Goal: Transaction & Acquisition: Purchase product/service

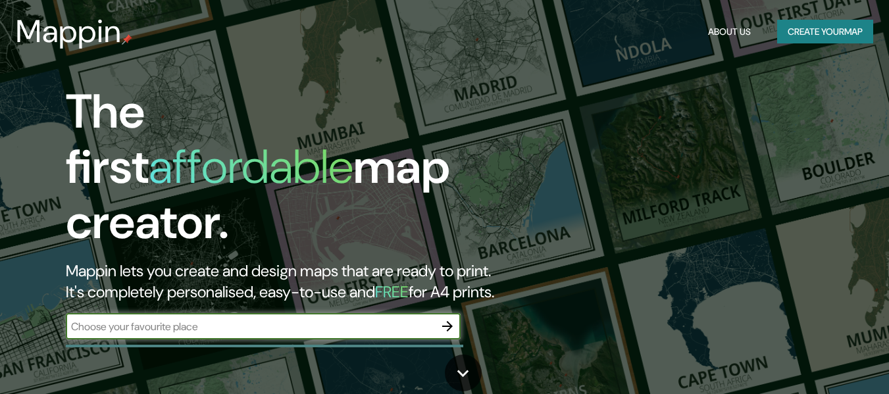
click at [231, 320] on input "text" at bounding box center [250, 326] width 369 height 15
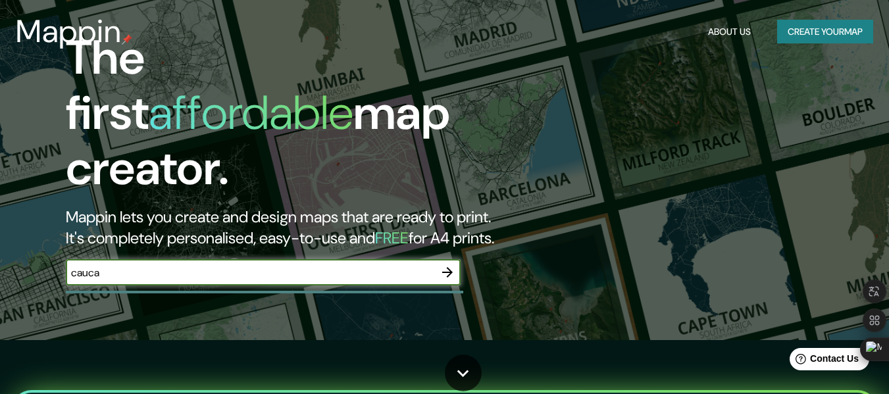
scroll to position [85, 0]
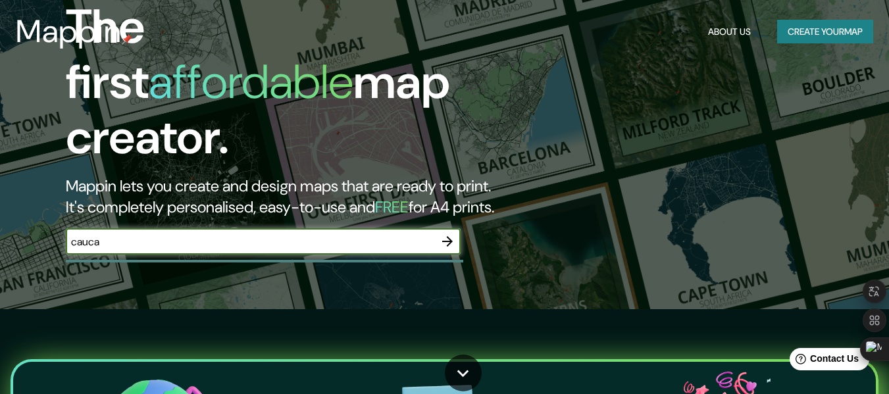
drag, startPoint x: 894, startPoint y: 38, endPoint x: 878, endPoint y: 53, distance: 21.9
click at [878, 53] on html "Mappin About Us Create your map The first affordable map creator. Mappin lets y…" at bounding box center [444, 112] width 889 height 394
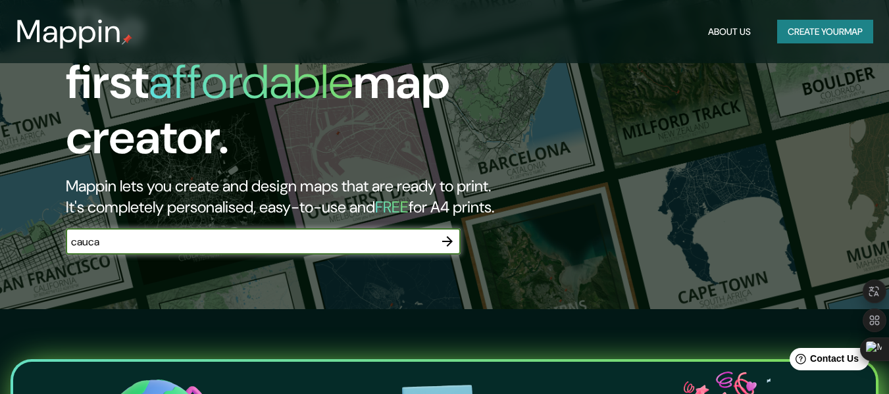
click at [240, 234] on input "cauca" at bounding box center [250, 241] width 369 height 15
type input "cauca"
click at [445, 234] on icon "button" at bounding box center [448, 242] width 16 height 16
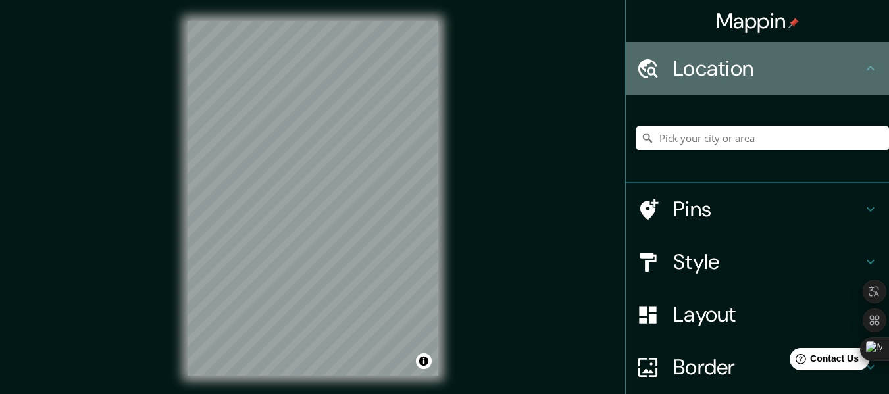
click at [813, 62] on h4 "Location" at bounding box center [769, 68] width 190 height 26
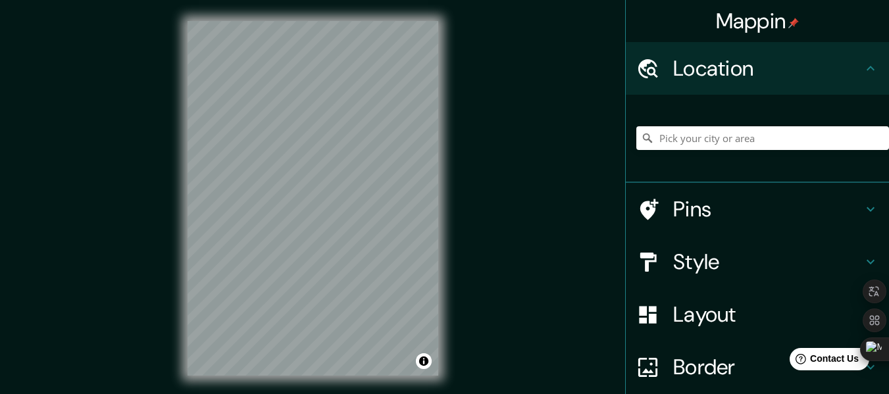
click at [813, 62] on h4 "Location" at bounding box center [769, 68] width 190 height 26
click at [731, 136] on input "Pick your city or area" at bounding box center [763, 138] width 253 height 24
click at [773, 201] on h4 "Pins" at bounding box center [769, 209] width 190 height 26
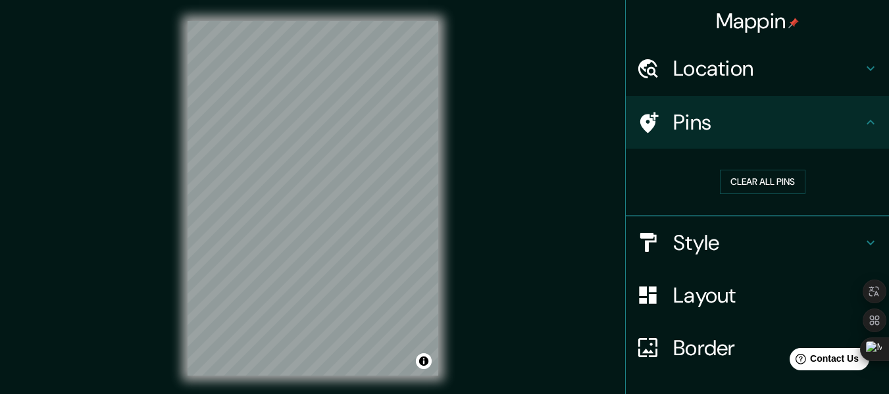
click at [774, 126] on h4 "Pins" at bounding box center [769, 122] width 190 height 26
click at [826, 72] on h4 "Location" at bounding box center [769, 68] width 190 height 26
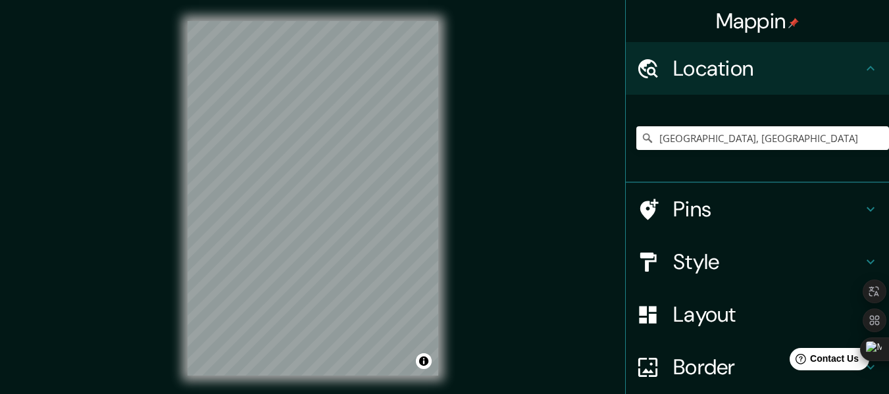
click at [749, 301] on div "Layout" at bounding box center [757, 314] width 263 height 53
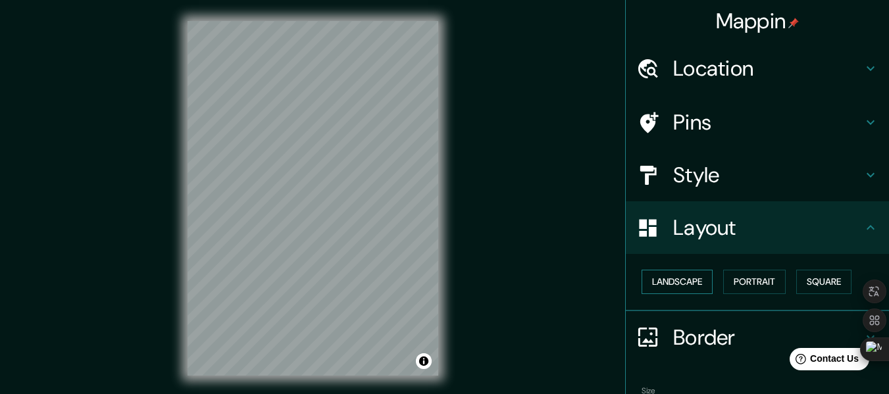
click at [685, 275] on button "Landscape" at bounding box center [677, 282] width 71 height 24
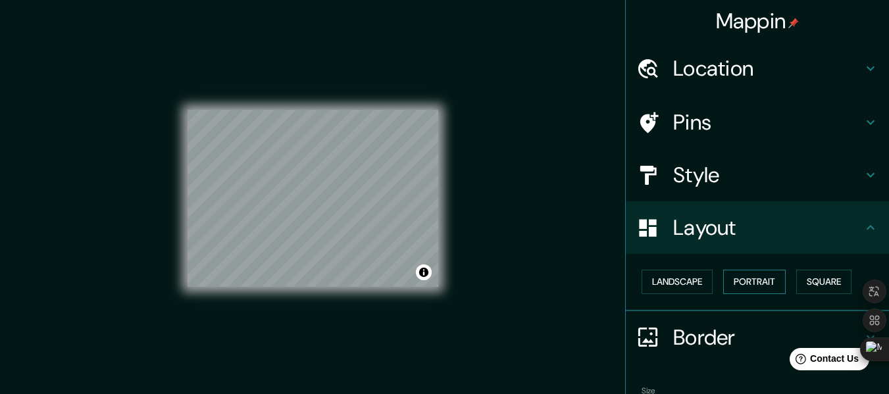
click at [733, 282] on button "Portrait" at bounding box center [755, 282] width 63 height 24
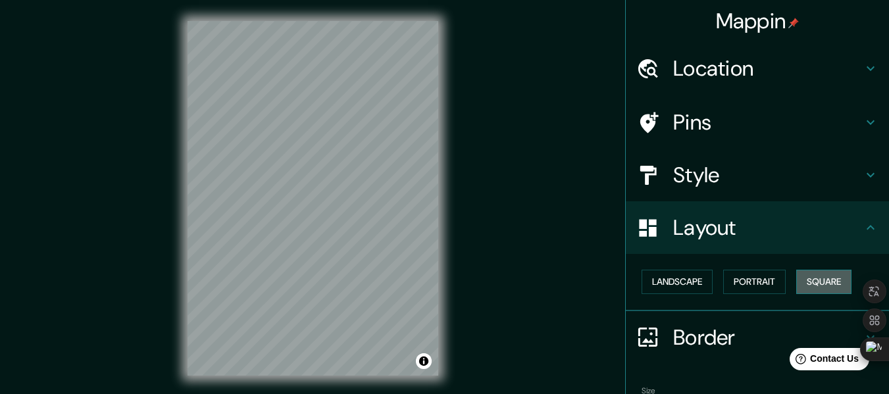
click at [817, 279] on button "Square" at bounding box center [824, 282] width 55 height 24
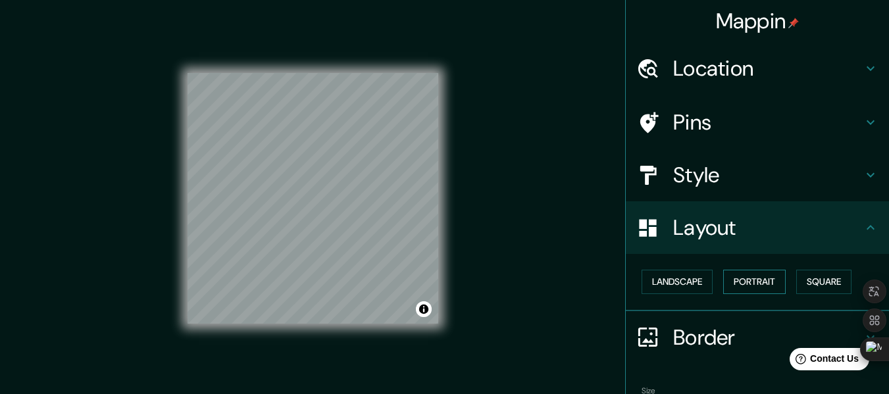
click at [774, 284] on button "Portrait" at bounding box center [755, 282] width 63 height 24
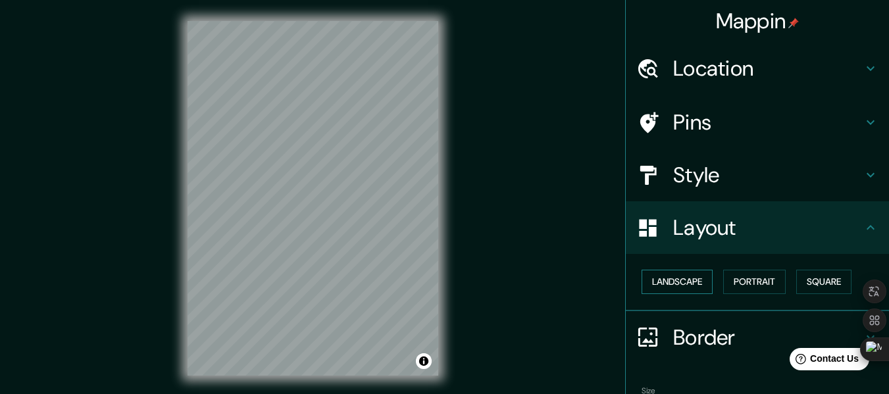
click at [672, 288] on button "Landscape" at bounding box center [677, 282] width 71 height 24
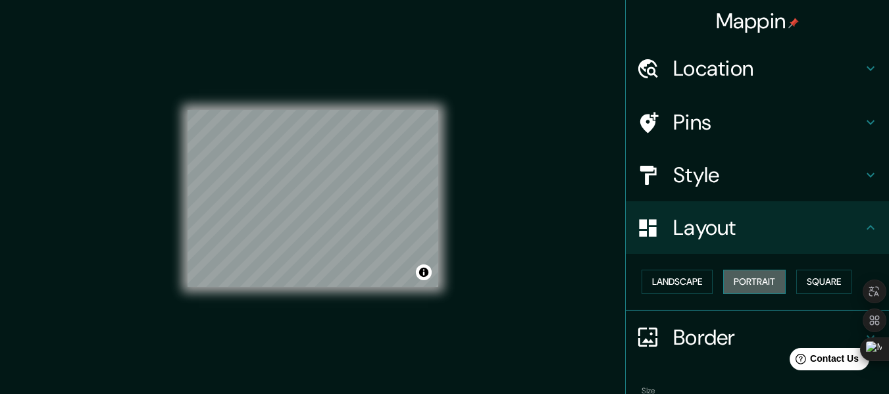
click at [745, 288] on button "Portrait" at bounding box center [755, 282] width 63 height 24
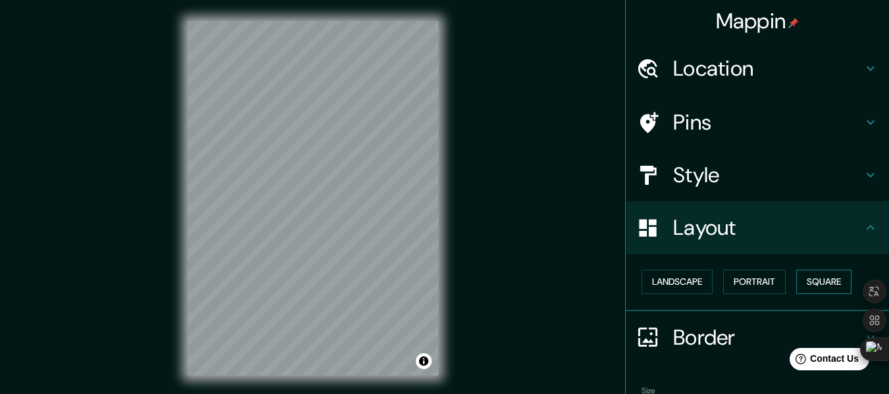
click at [797, 288] on button "Square" at bounding box center [824, 282] width 55 height 24
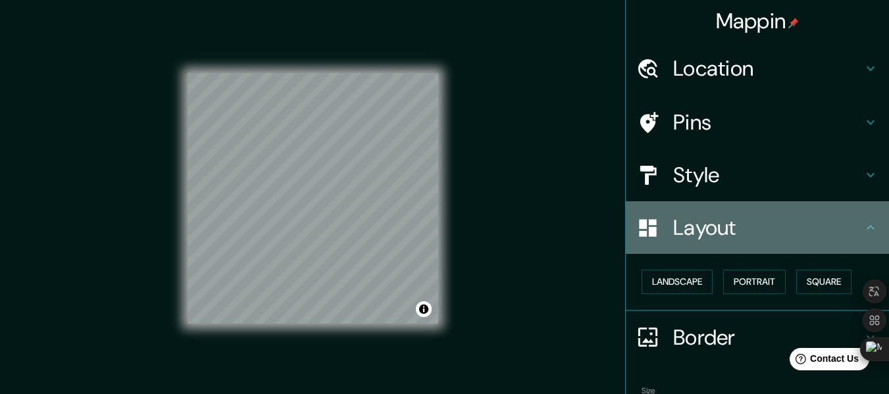
click at [863, 233] on icon at bounding box center [871, 228] width 16 height 16
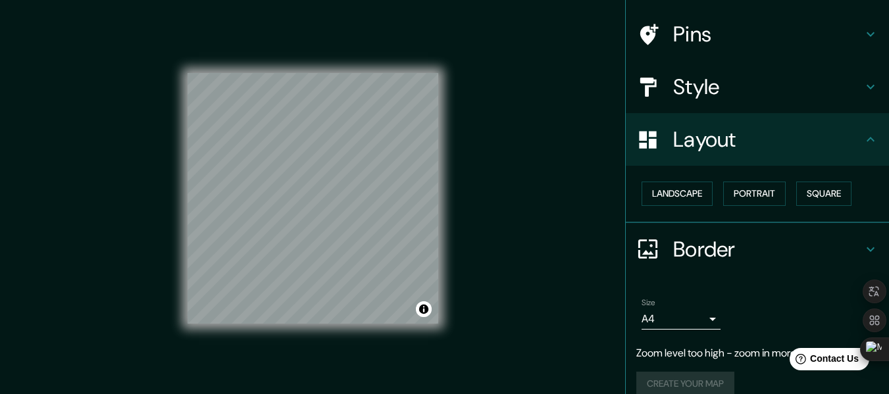
scroll to position [105, 0]
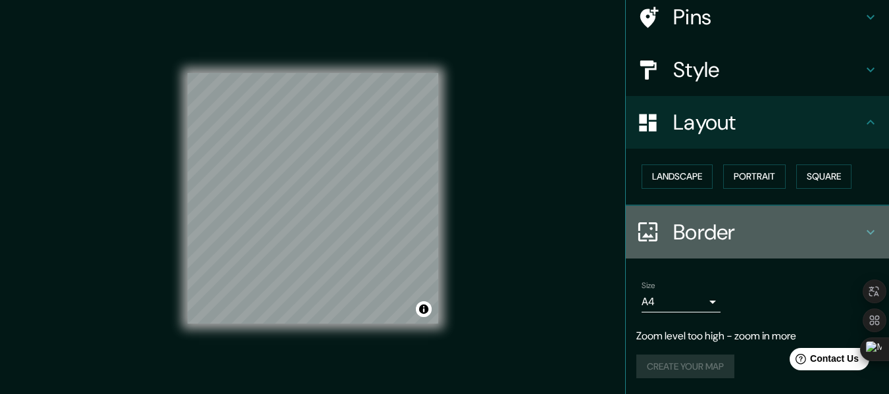
click at [808, 228] on h4 "Border" at bounding box center [769, 232] width 190 height 26
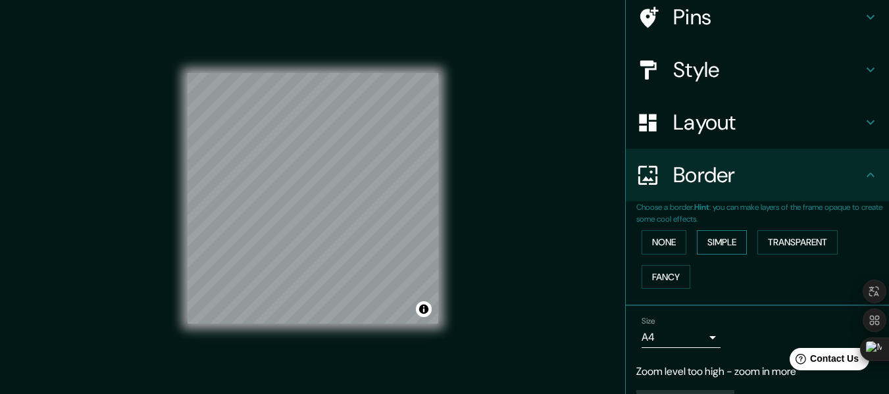
click at [712, 248] on button "Simple" at bounding box center [722, 242] width 50 height 24
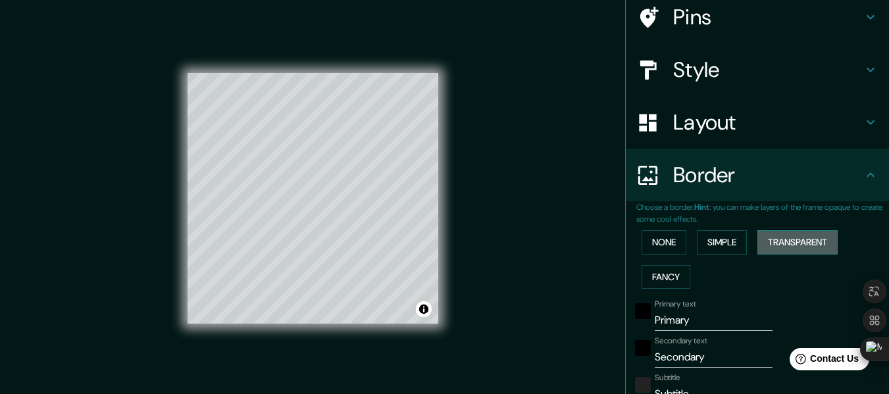
click at [768, 244] on button "Transparent" at bounding box center [798, 242] width 80 height 24
click at [658, 275] on button "Fancy" at bounding box center [666, 277] width 49 height 24
click at [658, 244] on button "None" at bounding box center [664, 242] width 45 height 24
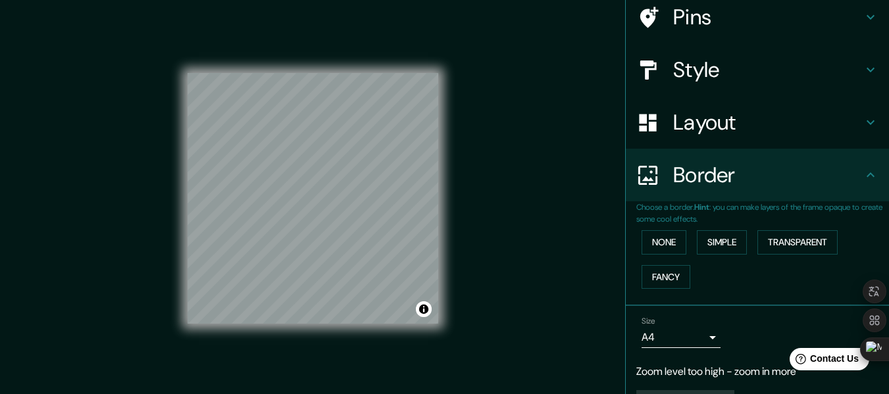
click at [691, 345] on body "Mappin Location [GEOGRAPHIC_DATA], [GEOGRAPHIC_DATA] Pins Style Layout Border C…" at bounding box center [444, 197] width 889 height 394
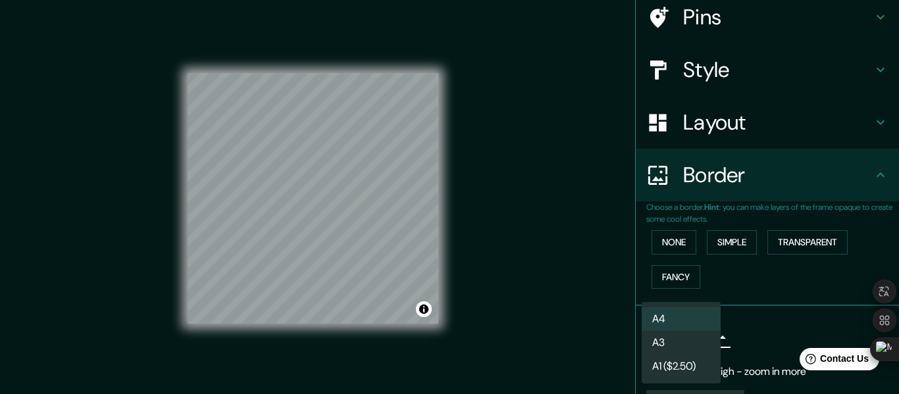
click at [753, 327] on div at bounding box center [449, 197] width 899 height 394
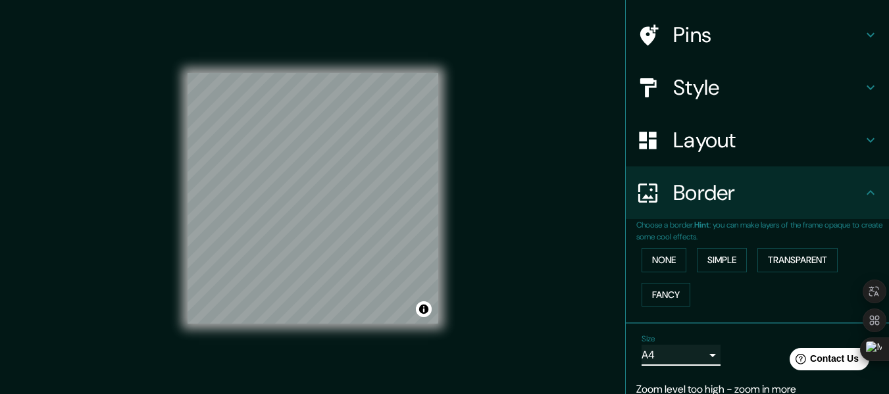
scroll to position [65, 0]
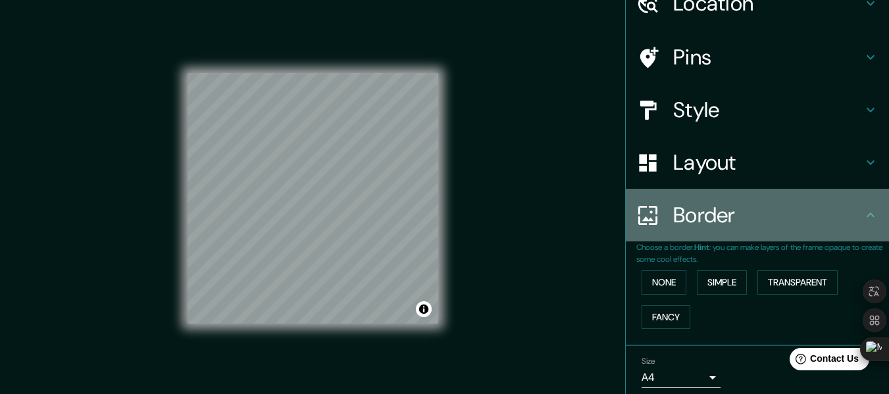
click at [871, 212] on div "Border" at bounding box center [757, 215] width 263 height 53
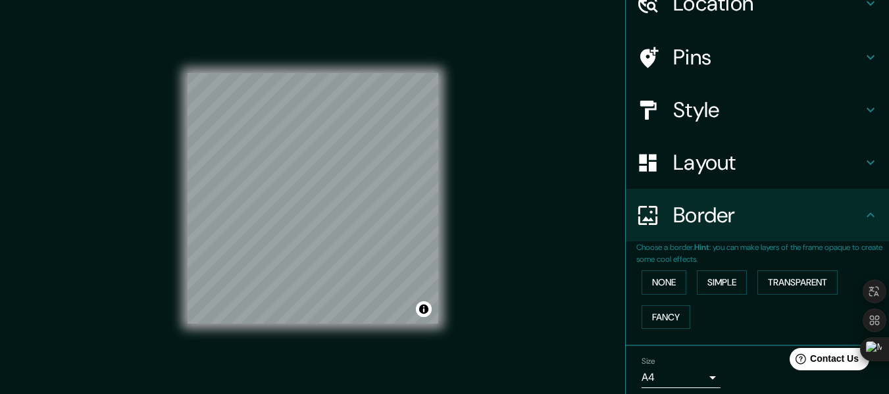
click at [831, 111] on h4 "Style" at bounding box center [769, 110] width 190 height 26
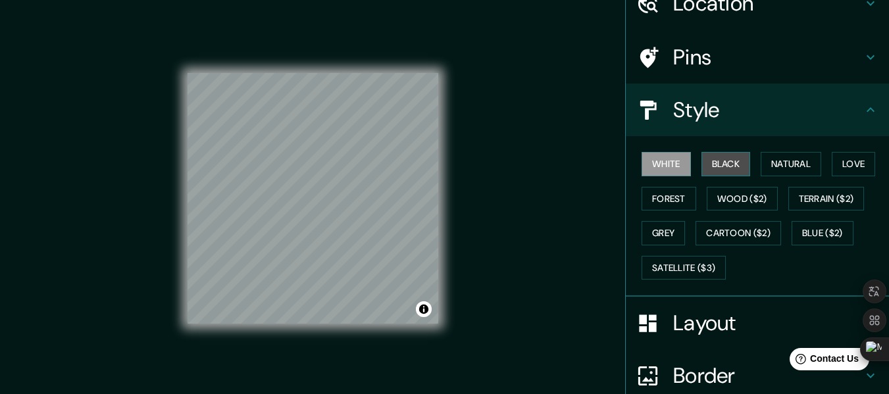
click at [710, 172] on button "Black" at bounding box center [726, 164] width 49 height 24
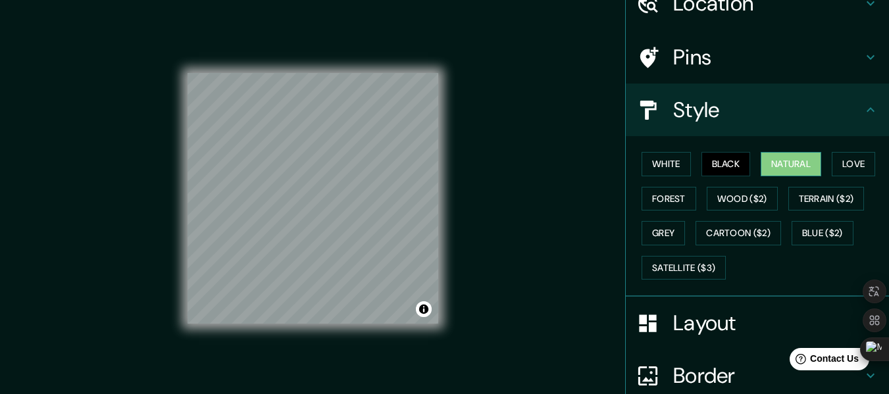
click at [761, 161] on button "Natural" at bounding box center [791, 164] width 61 height 24
click at [853, 157] on button "Love" at bounding box center [853, 164] width 43 height 24
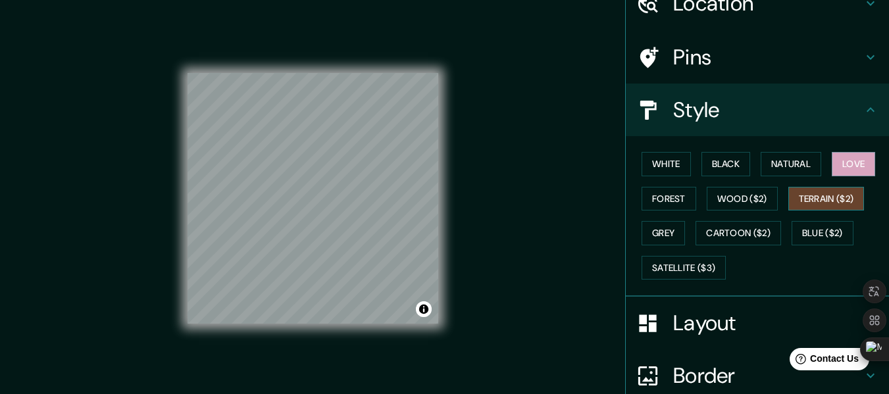
click at [806, 199] on button "Terrain ($2)" at bounding box center [827, 199] width 76 height 24
click at [762, 202] on button "Wood ($2)" at bounding box center [742, 199] width 71 height 24
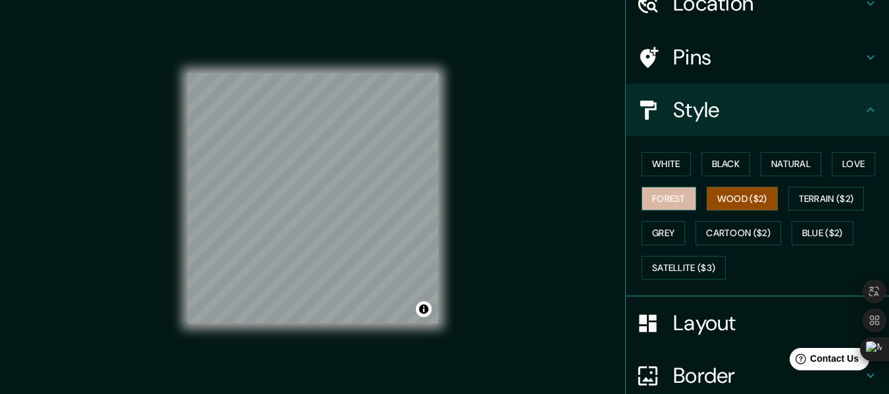
click at [675, 207] on button "Forest" at bounding box center [669, 199] width 55 height 24
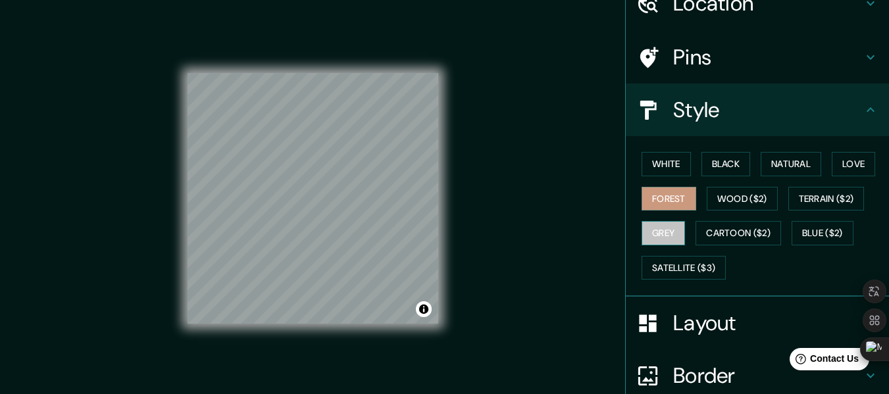
click at [656, 230] on button "Grey" at bounding box center [663, 233] width 43 height 24
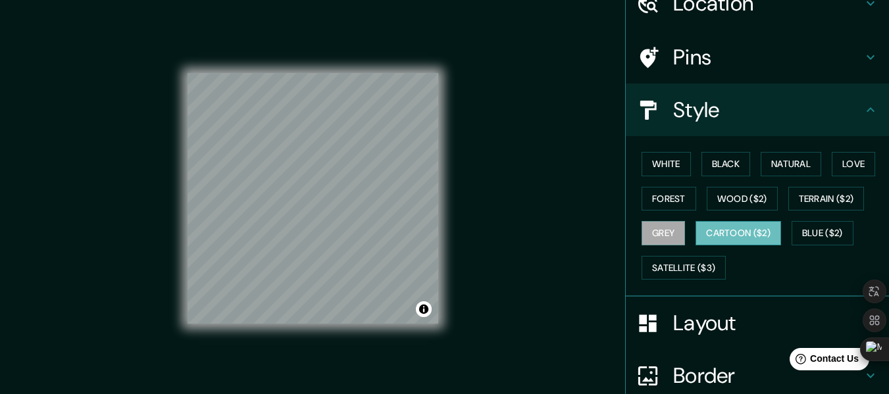
click at [696, 232] on button "Cartoon ($2)" at bounding box center [739, 233] width 86 height 24
click at [813, 225] on button "Blue ($2)" at bounding box center [823, 233] width 62 height 24
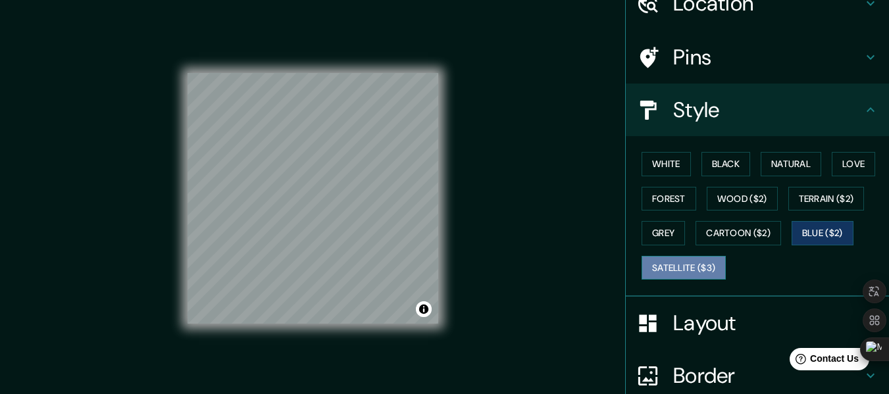
click at [689, 266] on button "Satellite ($3)" at bounding box center [684, 268] width 84 height 24
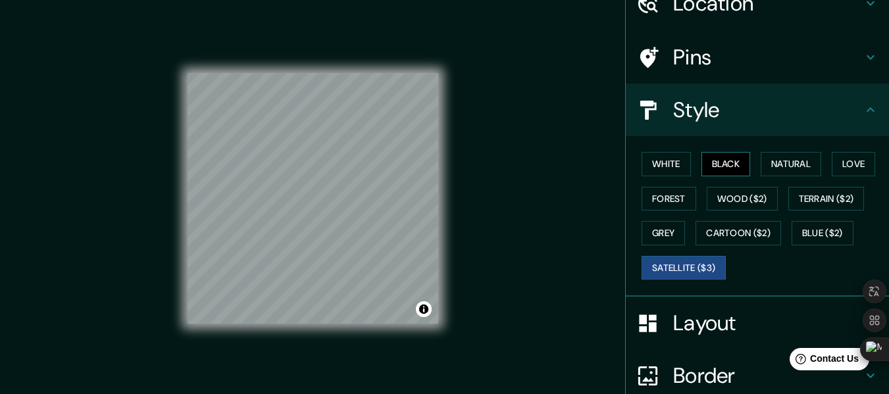
click at [715, 170] on button "Black" at bounding box center [726, 164] width 49 height 24
click at [509, 157] on div "Mappin Location [GEOGRAPHIC_DATA], [GEOGRAPHIC_DATA] Pins Style White Black Nat…" at bounding box center [444, 209] width 889 height 418
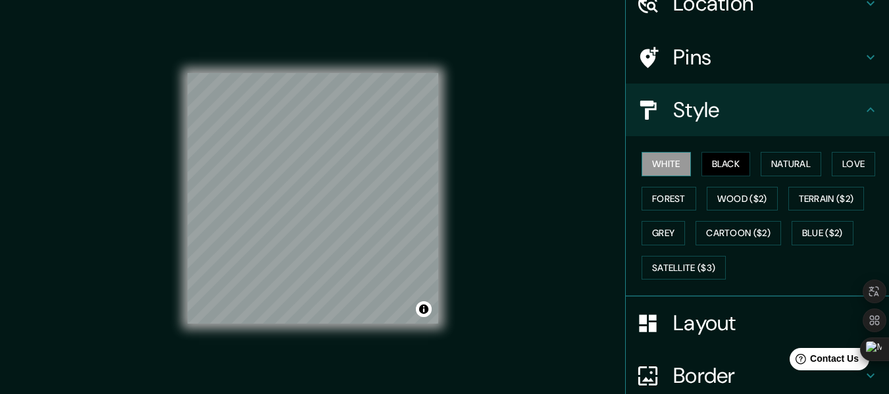
click at [649, 155] on button "White" at bounding box center [666, 164] width 49 height 24
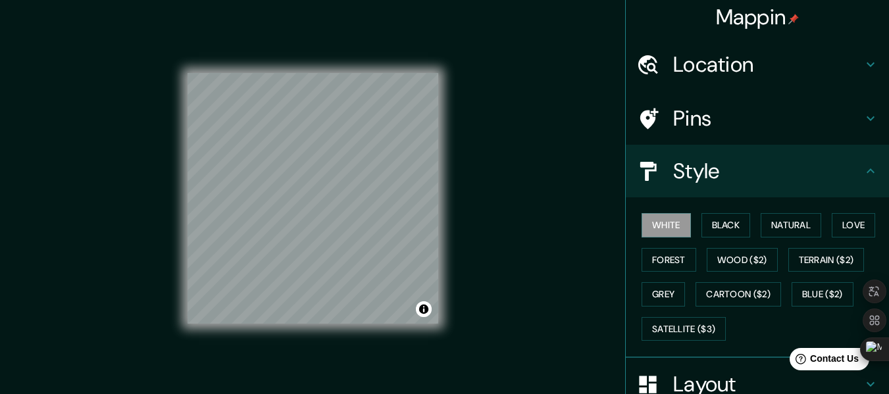
scroll to position [0, 0]
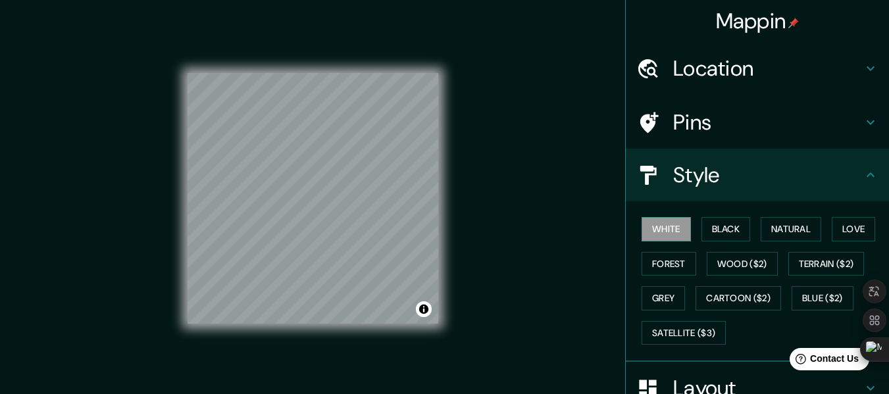
click at [827, 81] on h4 "Location" at bounding box center [769, 68] width 190 height 26
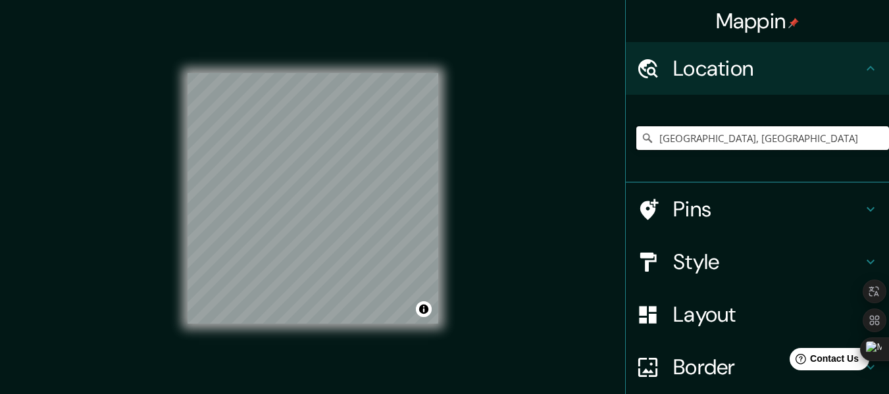
drag, startPoint x: 735, startPoint y: 139, endPoint x: 600, endPoint y: 159, distance: 136.5
click at [600, 159] on div "Mappin Location [GEOGRAPHIC_DATA], [GEOGRAPHIC_DATA] Pins Style Layout Border C…" at bounding box center [444, 209] width 889 height 418
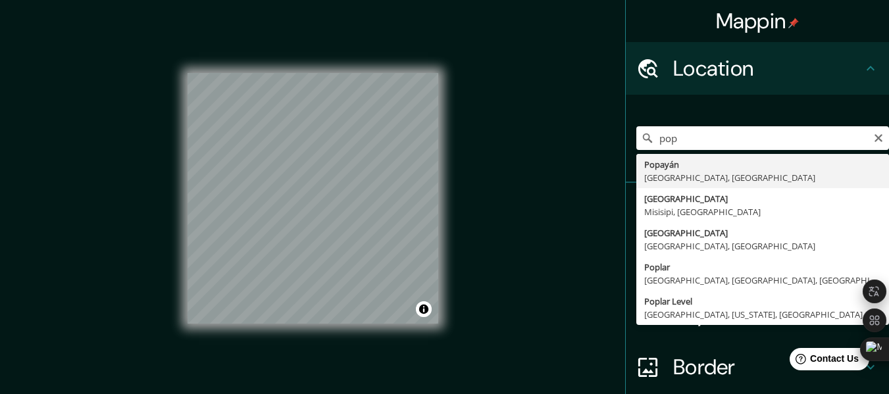
type input "Popayán, [GEOGRAPHIC_DATA], [GEOGRAPHIC_DATA]"
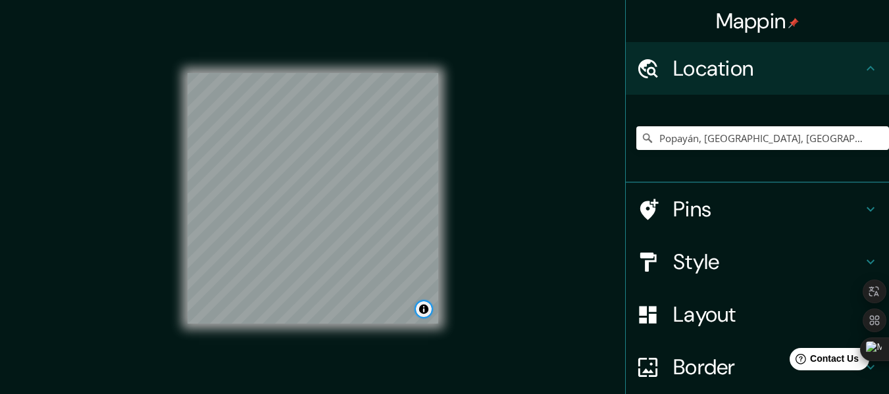
click at [423, 309] on button "Toggle attribution" at bounding box center [424, 310] width 16 height 16
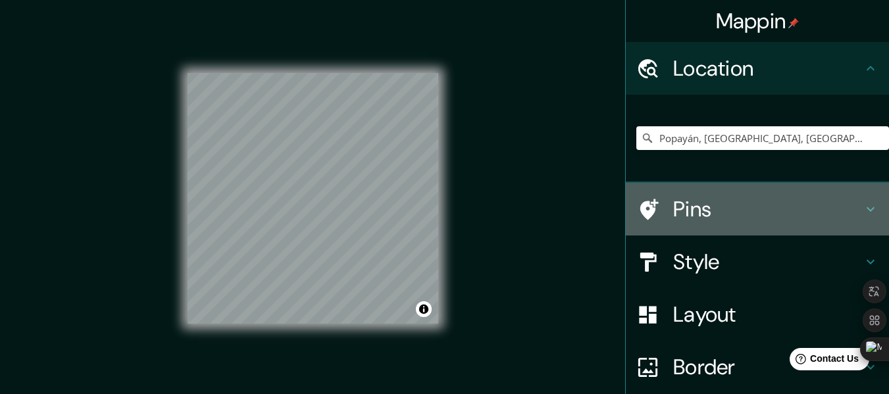
click at [837, 211] on h4 "Pins" at bounding box center [769, 209] width 190 height 26
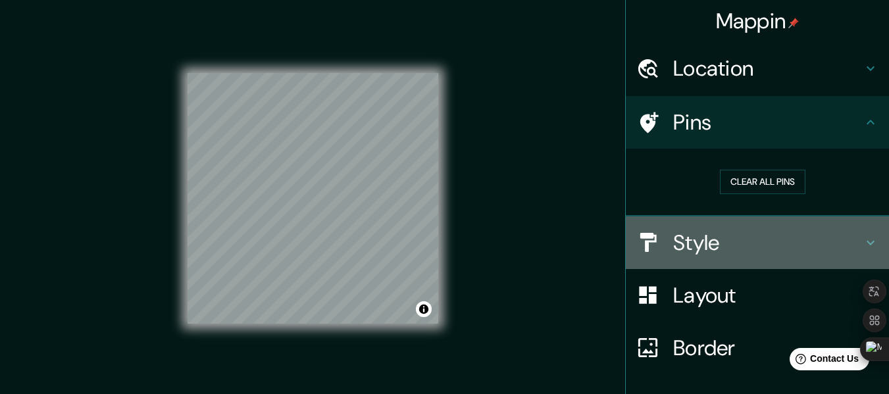
click at [844, 234] on h4 "Style" at bounding box center [769, 243] width 190 height 26
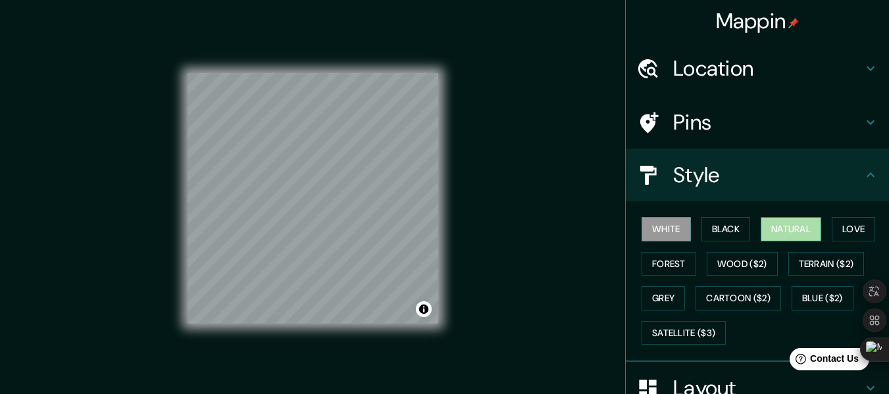
click at [772, 234] on button "Natural" at bounding box center [791, 229] width 61 height 24
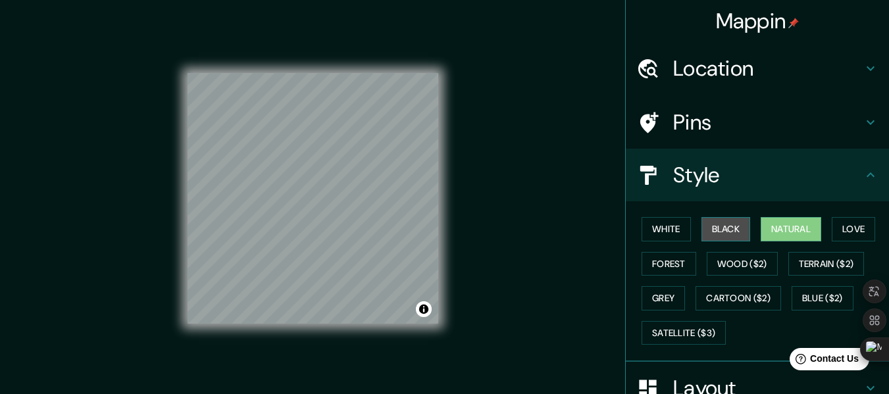
click at [724, 234] on button "Black" at bounding box center [726, 229] width 49 height 24
click at [839, 243] on div "White Black Natural Love Forest Wood ($2) Terrain ($2) Grey Cartoon ($2) Blue (…" at bounding box center [763, 281] width 253 height 138
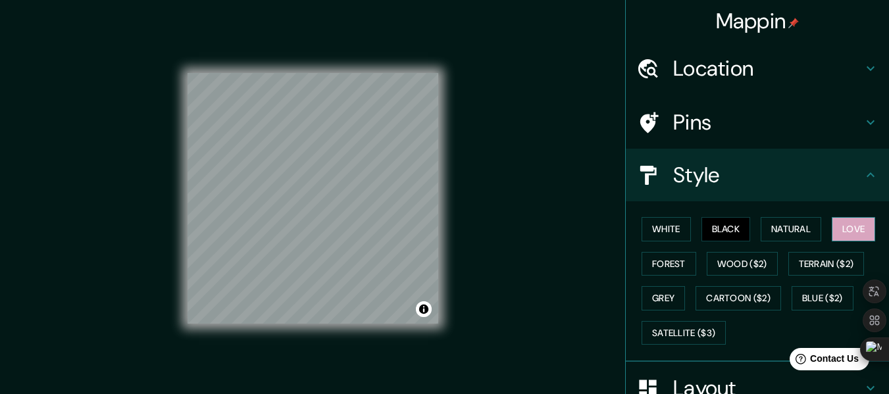
click at [849, 236] on button "Love" at bounding box center [853, 229] width 43 height 24
click at [660, 270] on button "Forest" at bounding box center [669, 264] width 55 height 24
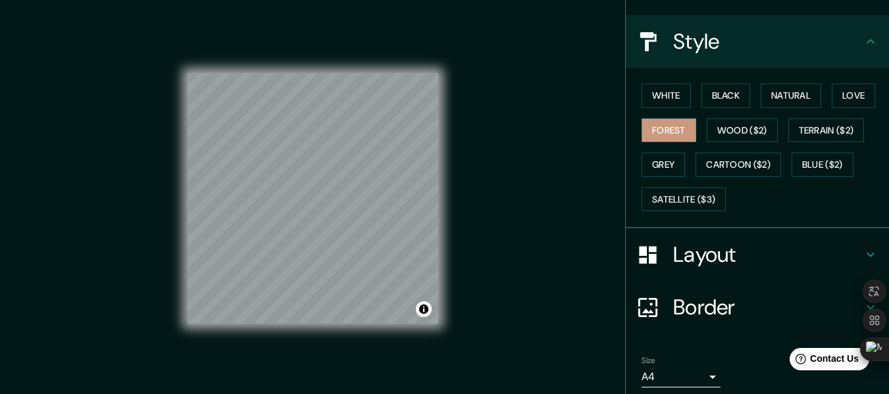
scroll to position [183, 0]
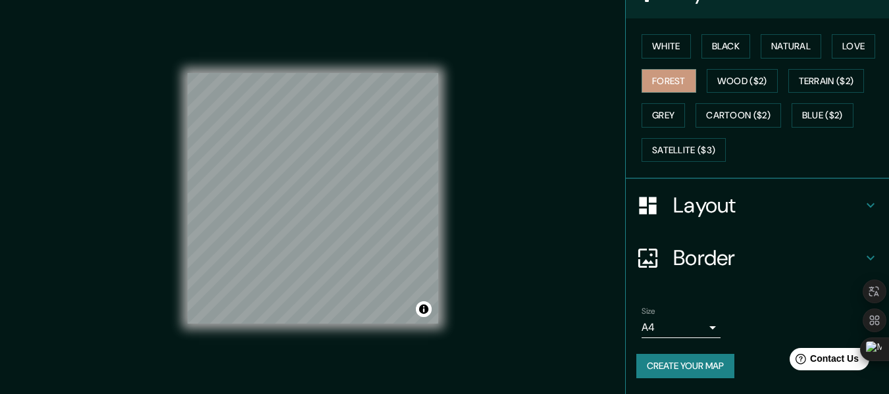
click at [789, 226] on div "Layout" at bounding box center [757, 205] width 263 height 53
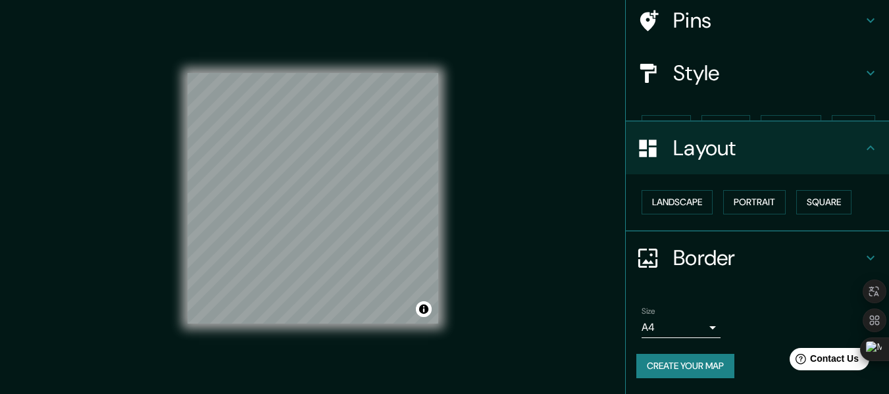
scroll to position [79, 0]
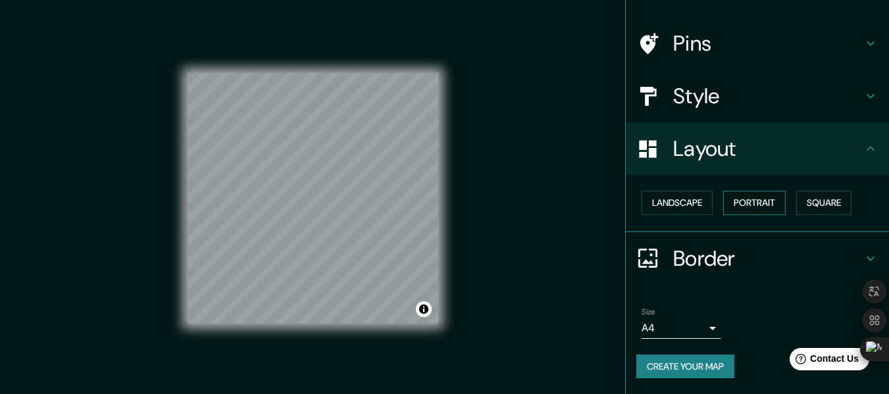
click at [737, 206] on button "Portrait" at bounding box center [755, 203] width 63 height 24
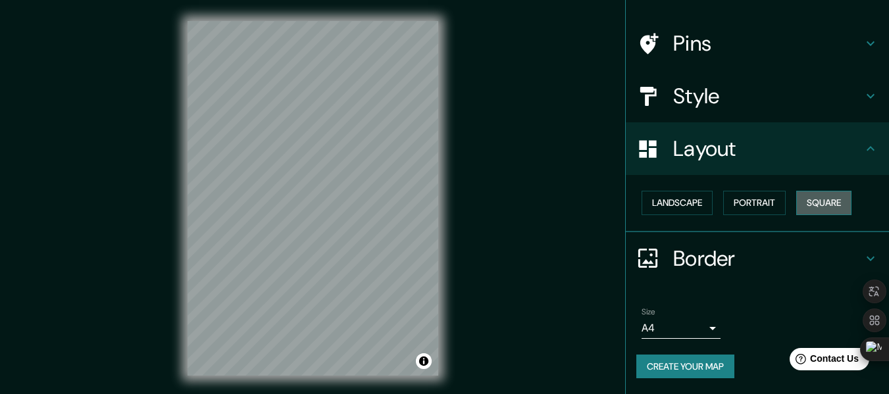
click at [797, 201] on button "Square" at bounding box center [824, 203] width 55 height 24
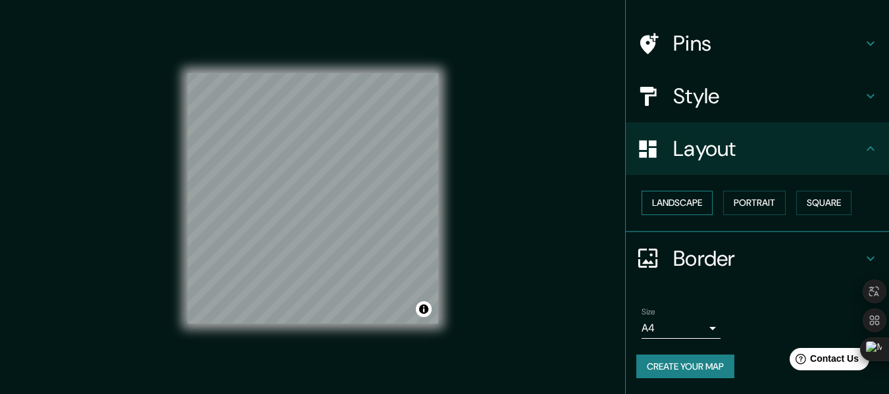
click at [663, 206] on button "Landscape" at bounding box center [677, 203] width 71 height 24
